Goal: Information Seeking & Learning: Learn about a topic

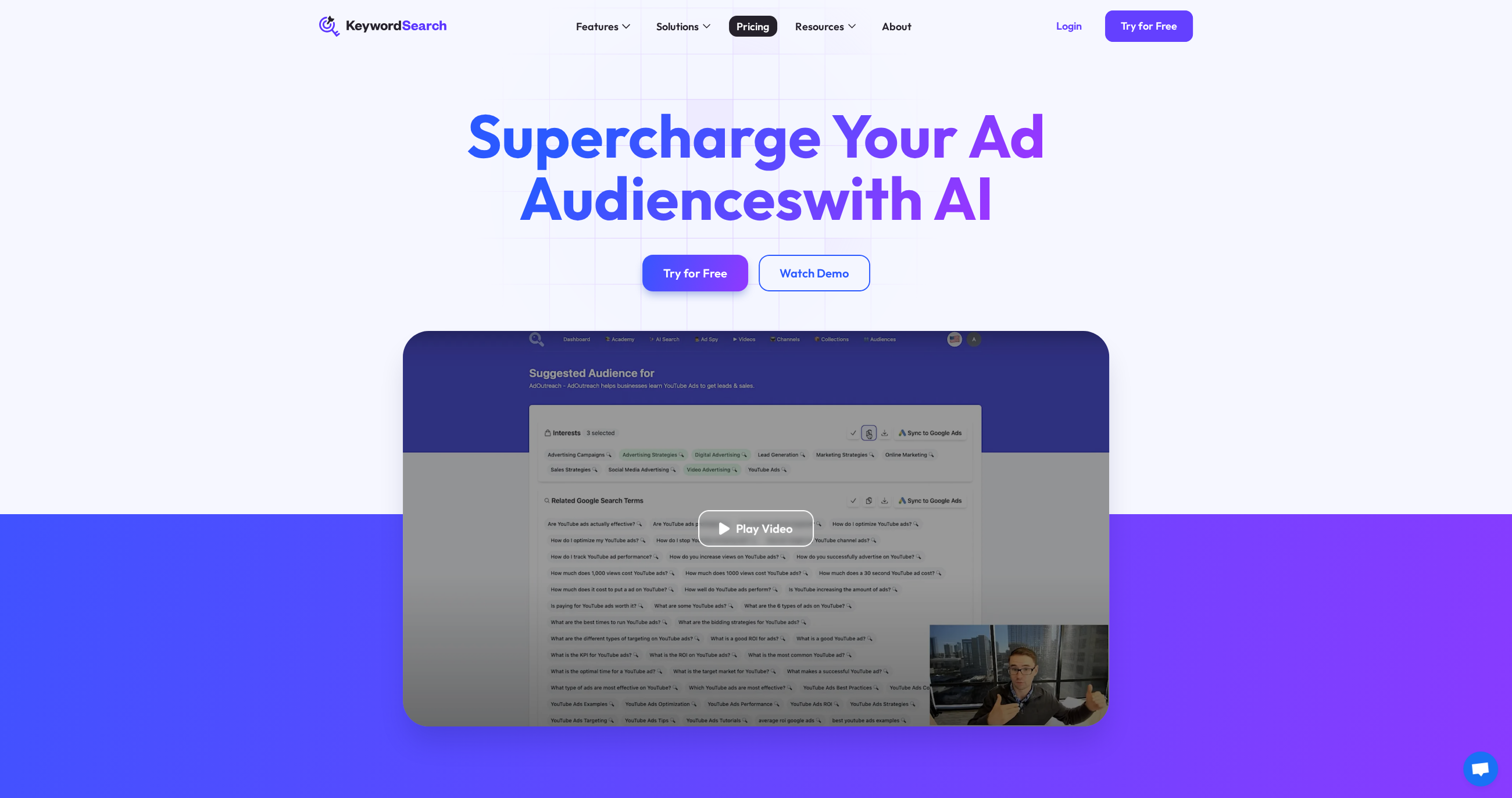
click at [754, 33] on div "Pricing" at bounding box center [752, 26] width 33 height 16
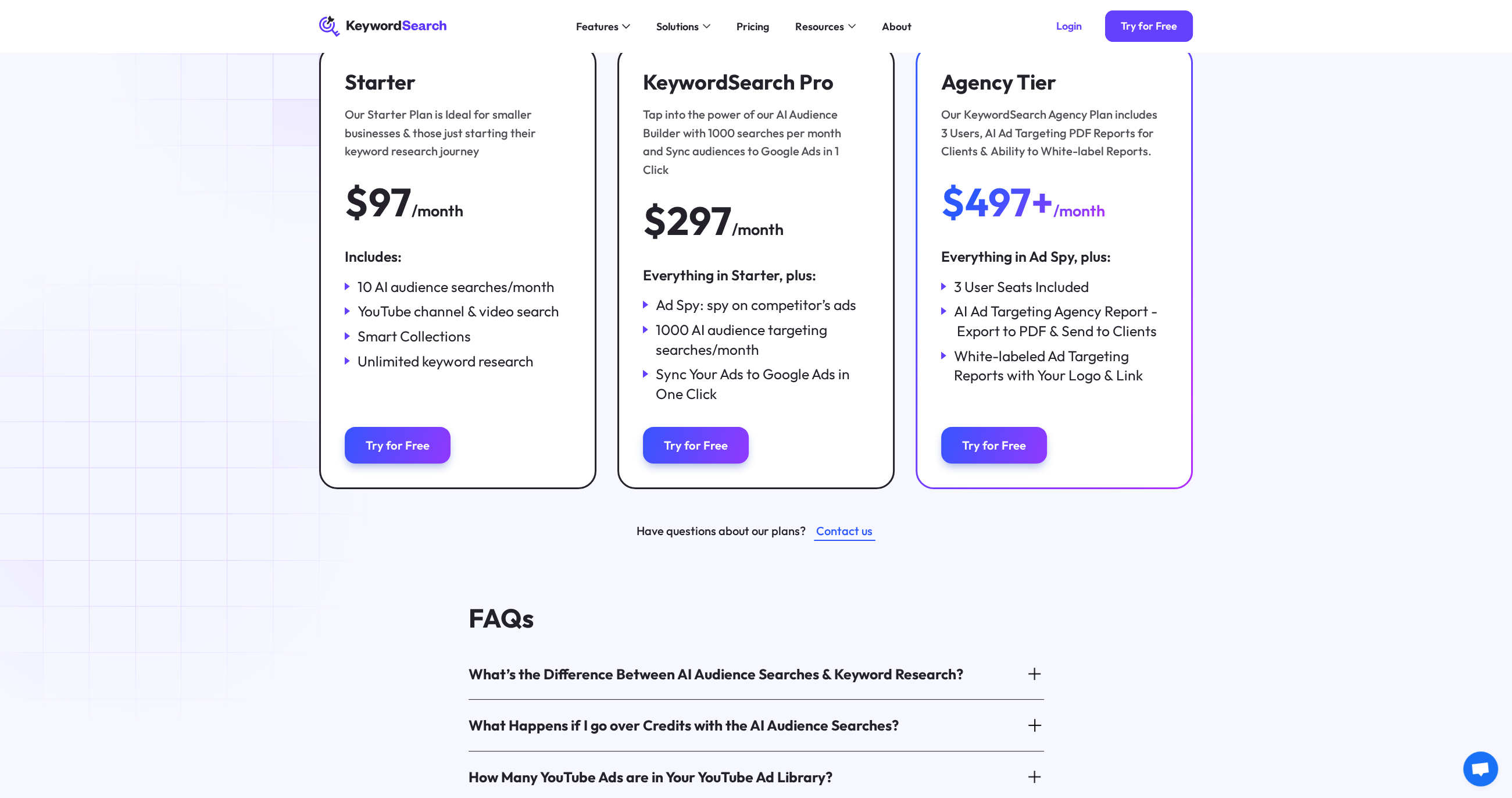
scroll to position [175, 0]
